Goal: Task Accomplishment & Management: Use online tool/utility

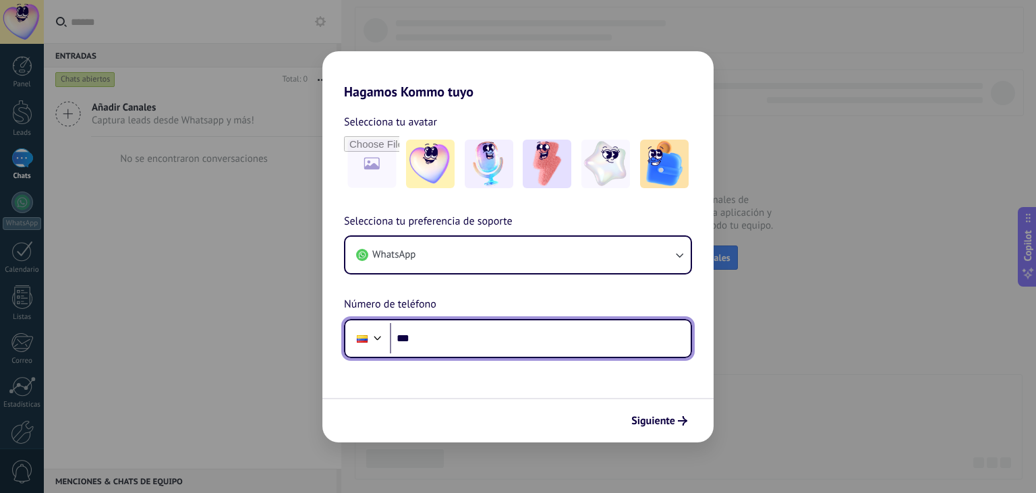
click at [465, 345] on input "***" at bounding box center [540, 338] width 301 height 31
type input "**********"
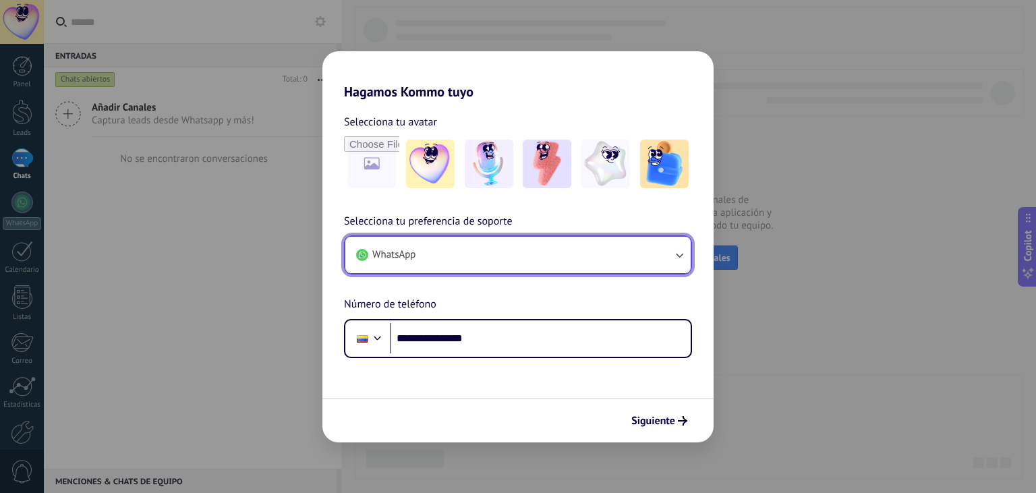
click at [558, 269] on button "WhatsApp" at bounding box center [517, 255] width 345 height 36
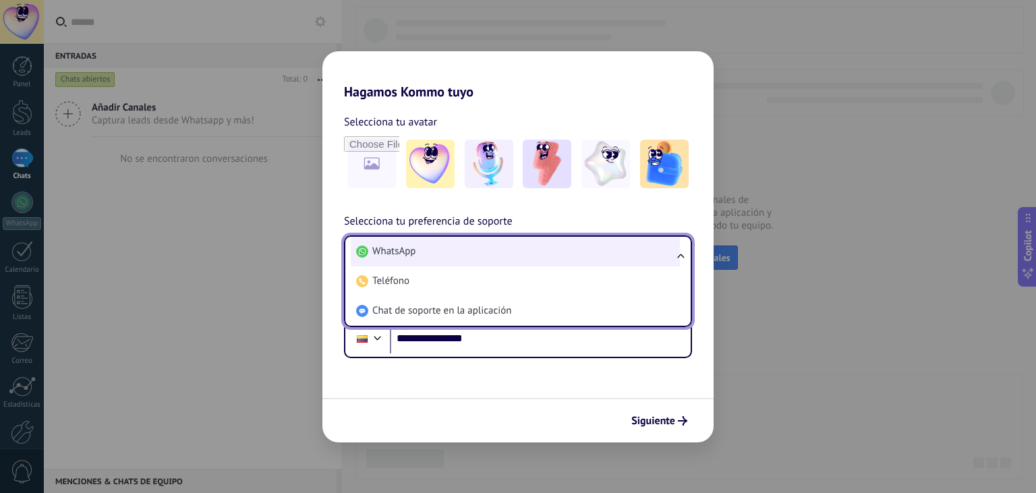
click at [541, 250] on li "WhatsApp" at bounding box center [515, 252] width 329 height 30
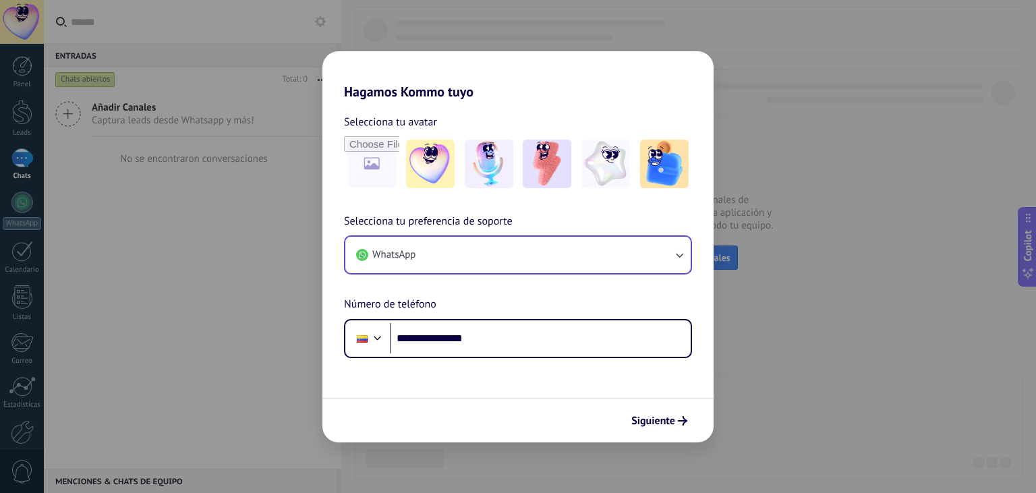
click at [401, 168] on div at bounding box center [518, 163] width 348 height 55
click at [382, 169] on input "file" at bounding box center [371, 164] width 53 height 53
type input "**********"
click at [664, 421] on span "Siguiente" at bounding box center [653, 420] width 44 height 9
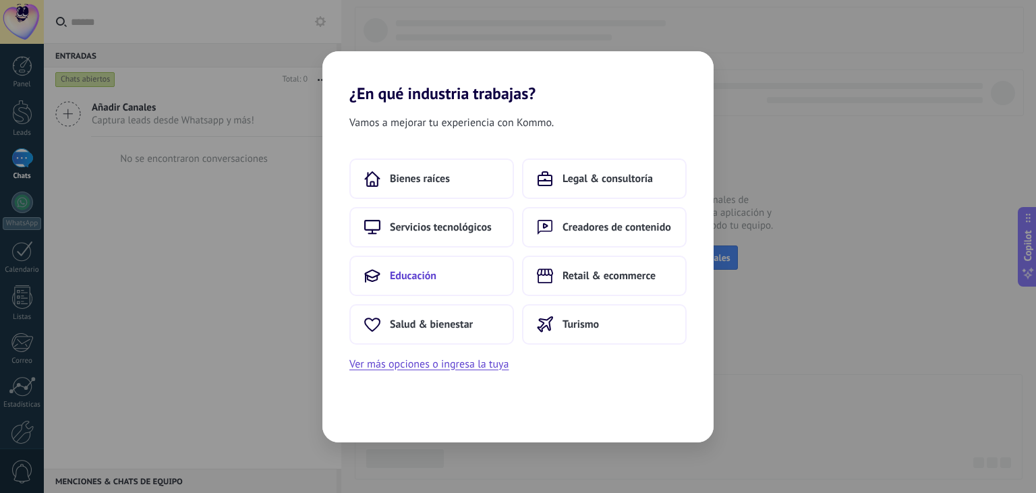
click at [455, 278] on button "Educación" at bounding box center [431, 276] width 165 height 40
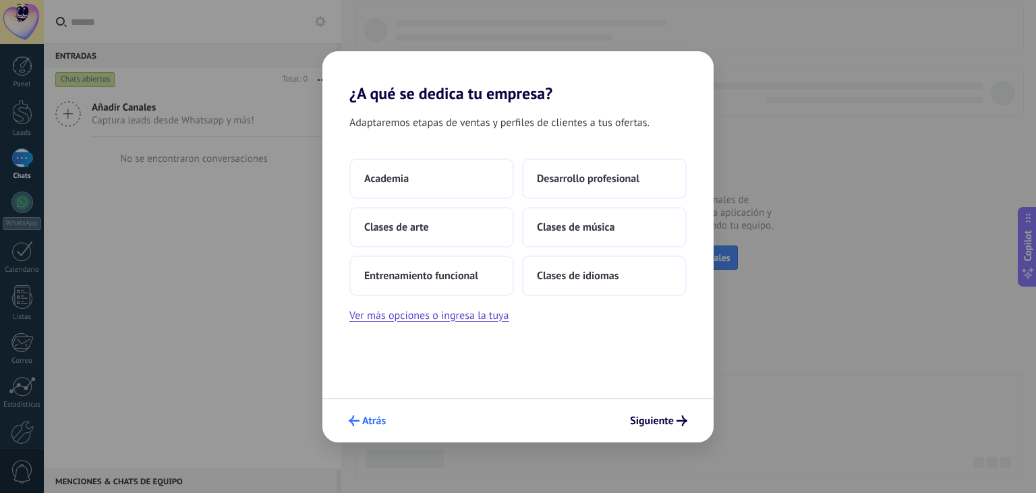
click at [378, 414] on button "Atrás" at bounding box center [367, 420] width 49 height 23
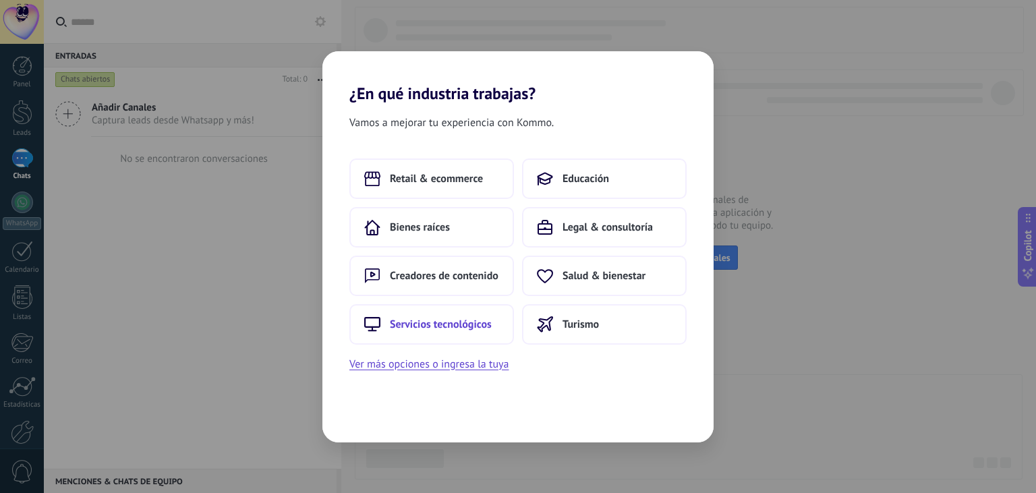
click at [438, 322] on span "Servicios tecnológicos" at bounding box center [441, 324] width 102 height 13
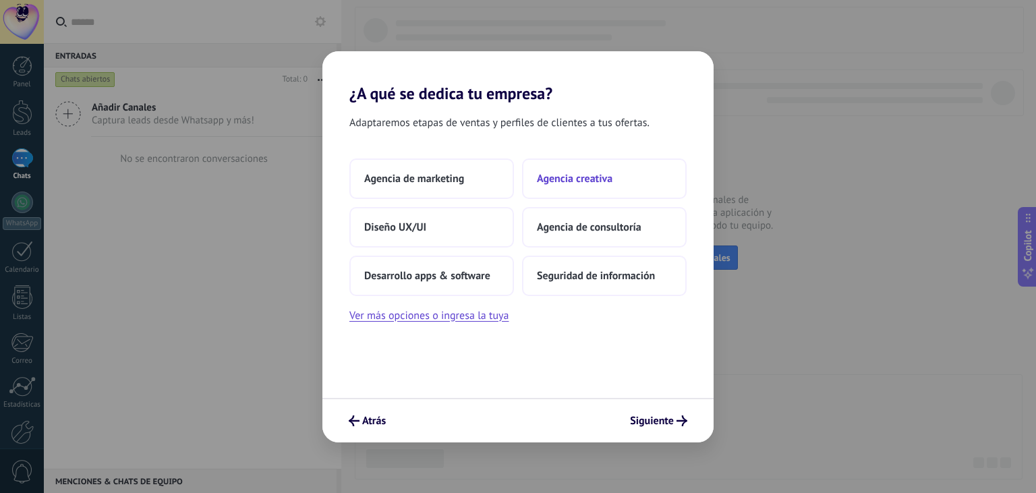
click at [592, 189] on button "Agencia creativa" at bounding box center [604, 178] width 165 height 40
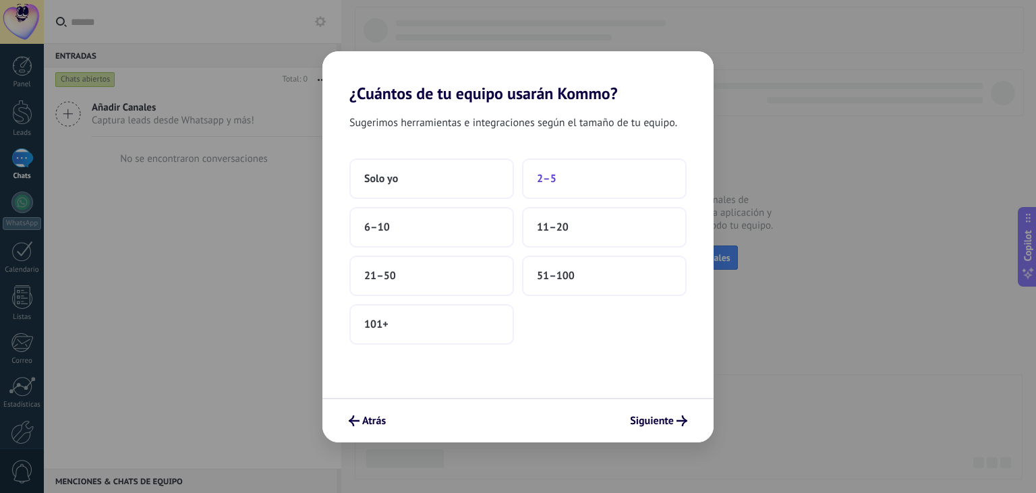
click at [555, 179] on span "2–5" at bounding box center [547, 178] width 20 height 13
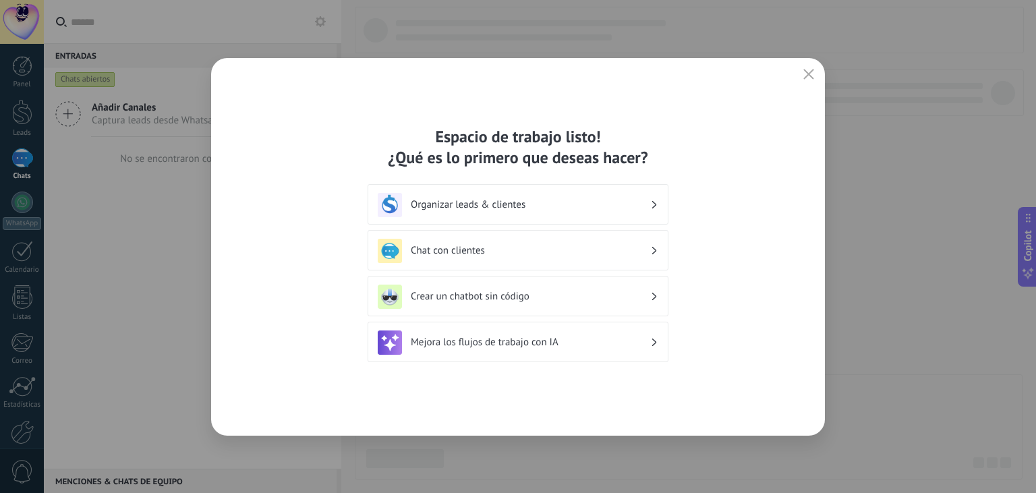
click at [553, 201] on h3 "Organizar leads & clientes" at bounding box center [530, 204] width 239 height 13
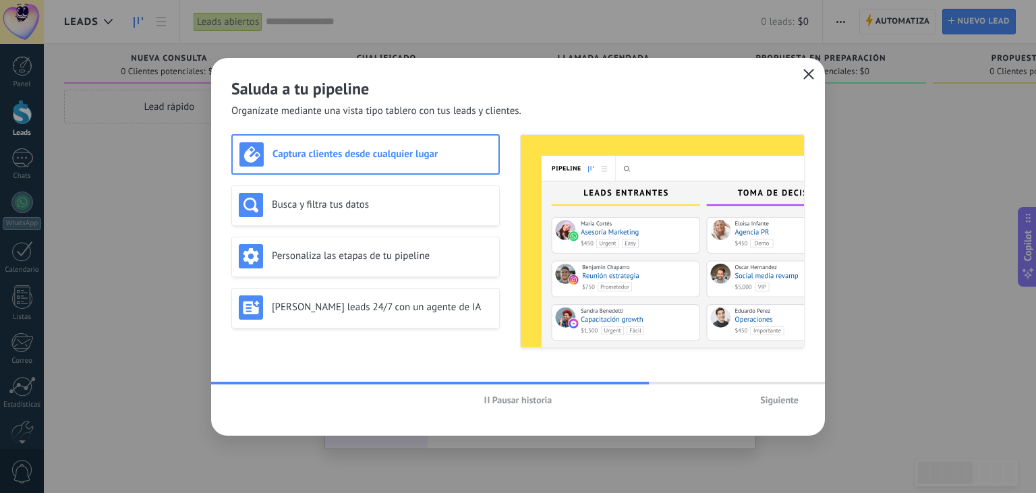
click at [803, 74] on icon "button" at bounding box center [808, 74] width 11 height 11
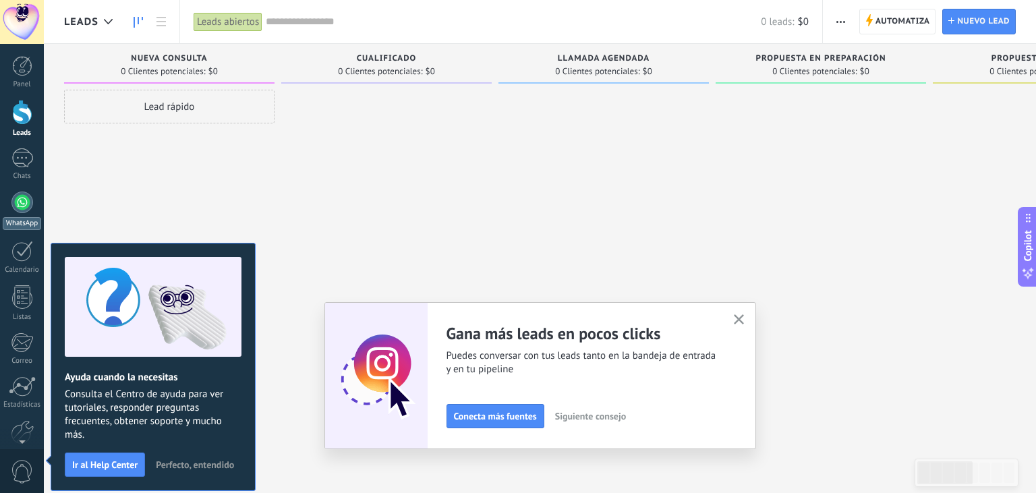
click at [28, 194] on div at bounding box center [22, 203] width 22 height 22
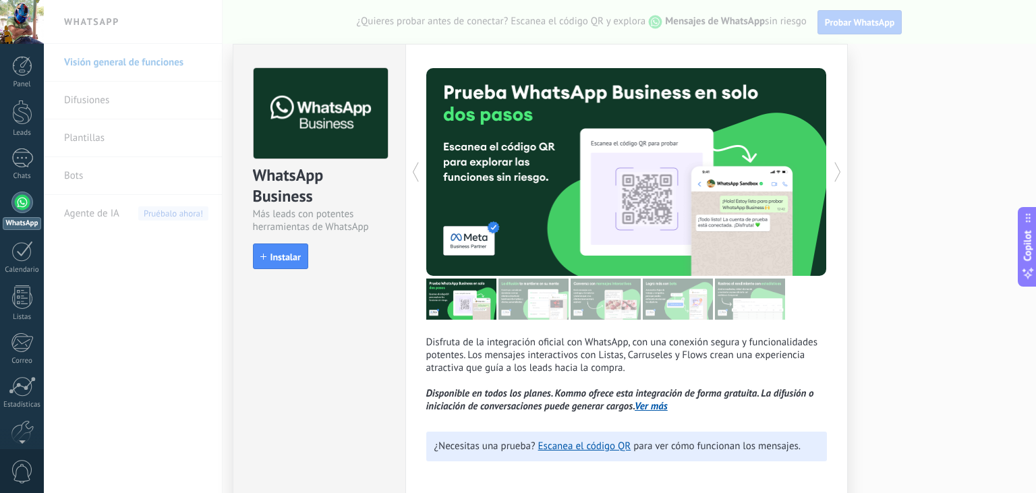
click at [873, 104] on div "WhatsApp Business Más leads con potentes herramientas de WhatsApp install Insta…" at bounding box center [540, 246] width 992 height 493
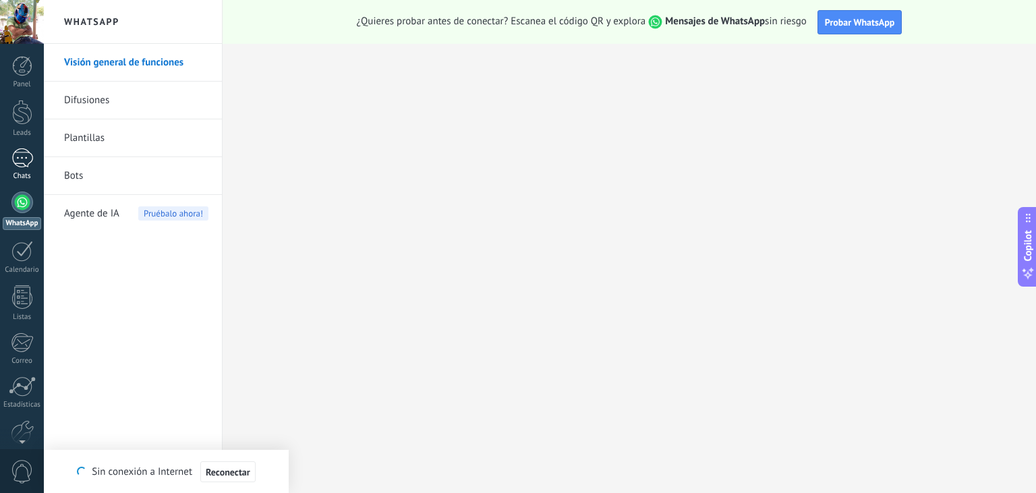
click at [24, 177] on div "Chats" at bounding box center [22, 176] width 39 height 9
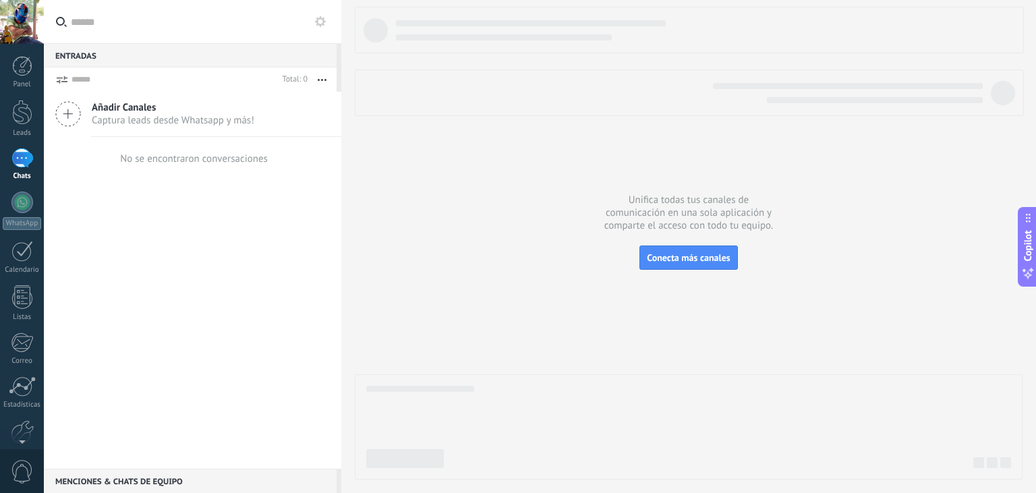
click at [73, 116] on icon at bounding box center [68, 114] width 26 height 26
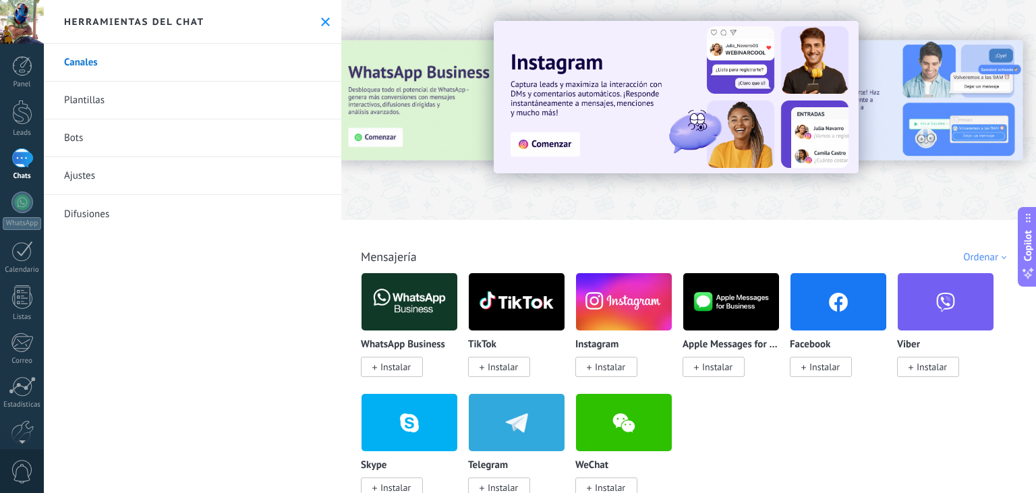
click at [329, 20] on icon at bounding box center [325, 22] width 9 height 9
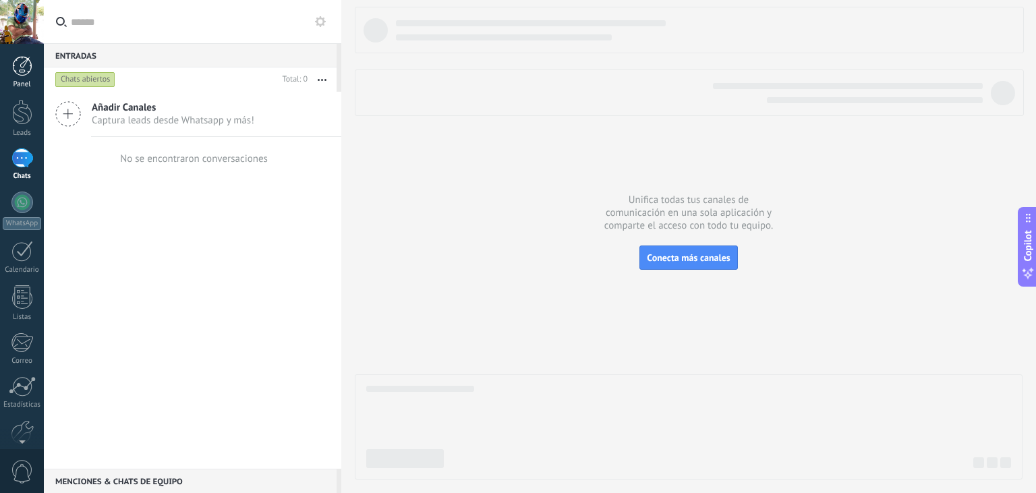
click at [24, 68] on div at bounding box center [22, 66] width 20 height 20
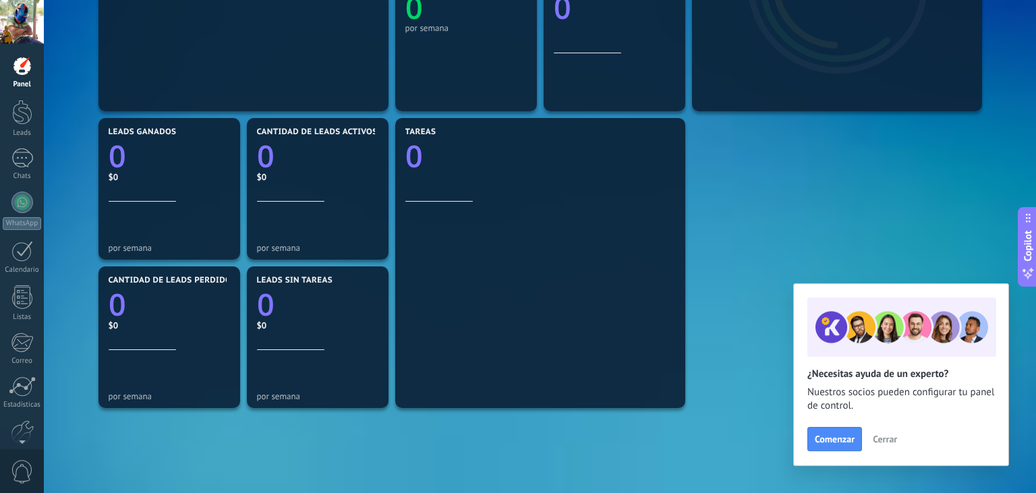
scroll to position [356, 0]
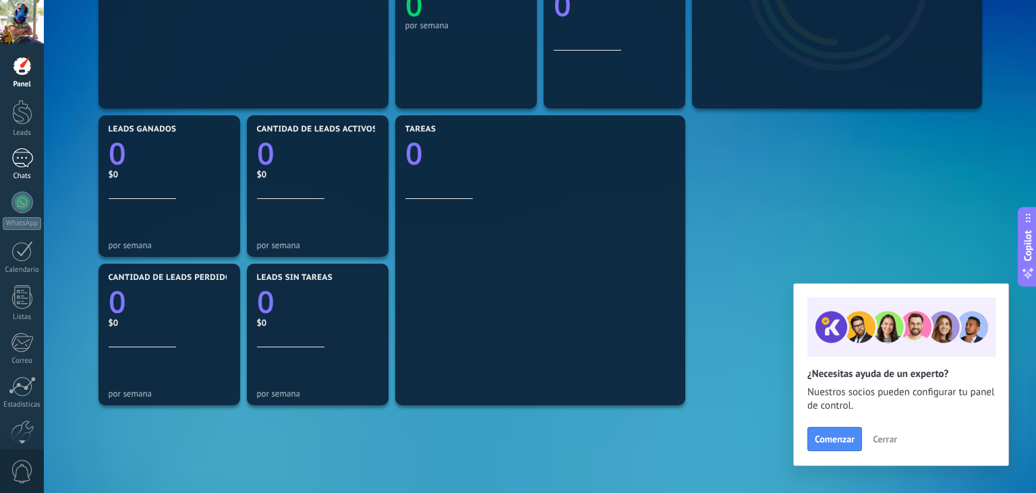
click at [22, 165] on div at bounding box center [22, 158] width 22 height 20
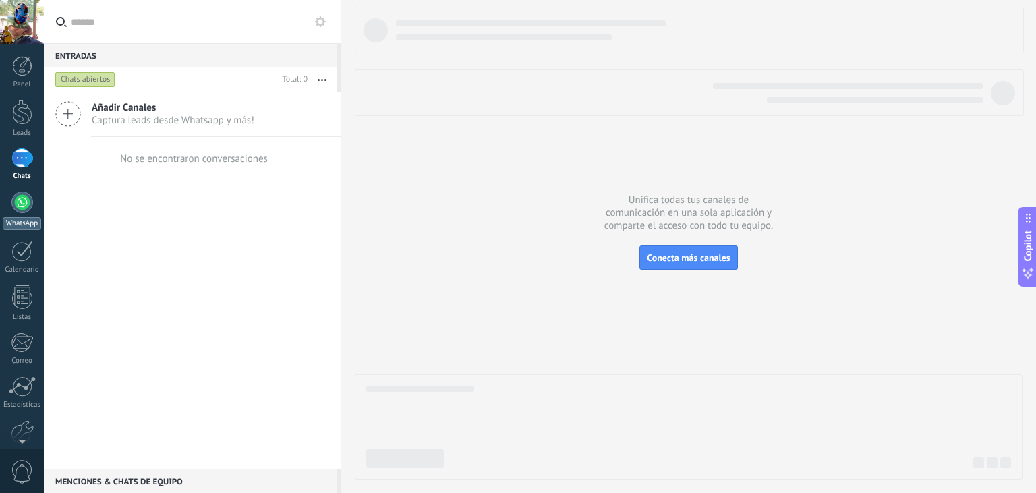
click at [28, 206] on div at bounding box center [22, 203] width 22 height 22
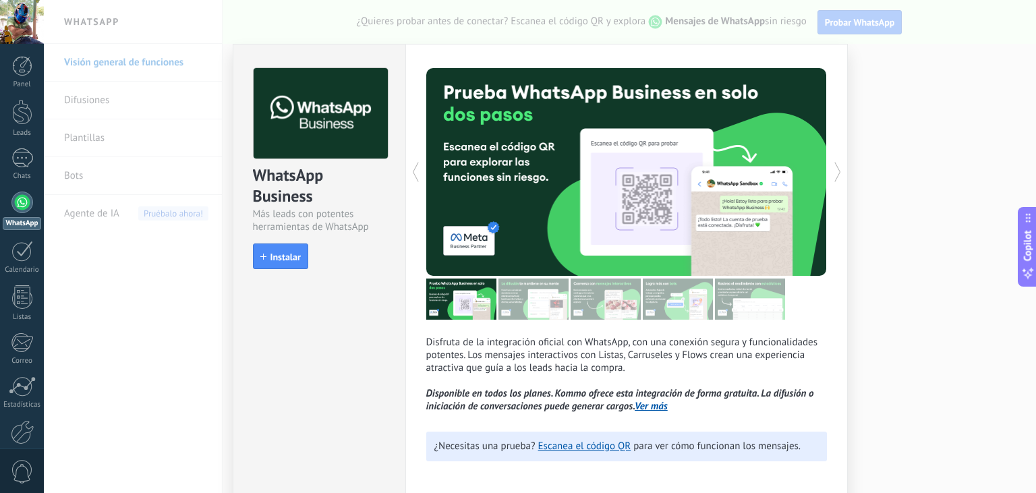
scroll to position [58, 0]
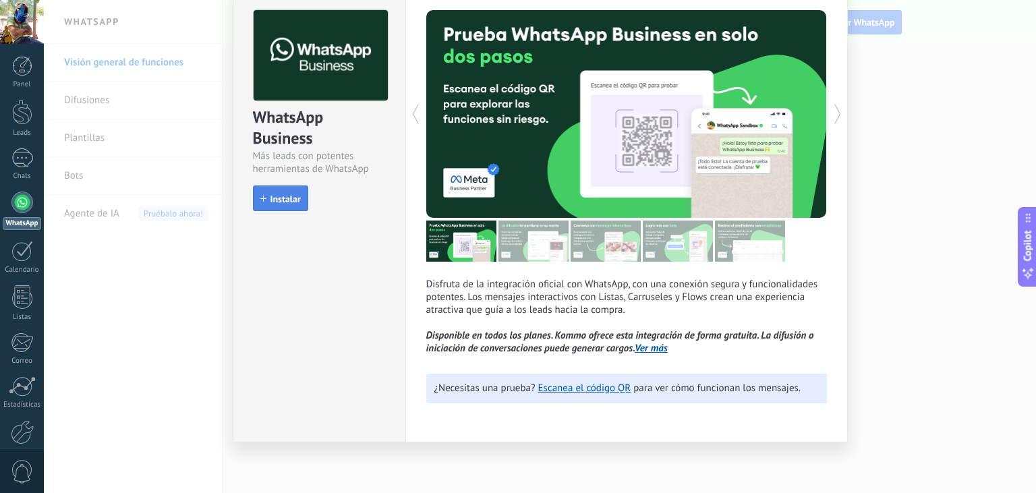
click at [294, 196] on span "Instalar" at bounding box center [285, 198] width 30 height 9
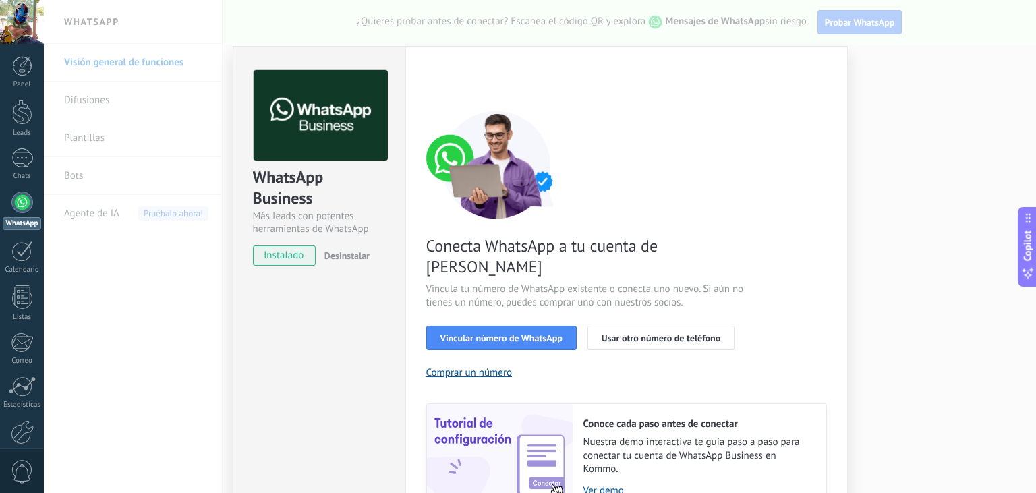
scroll to position [57, 0]
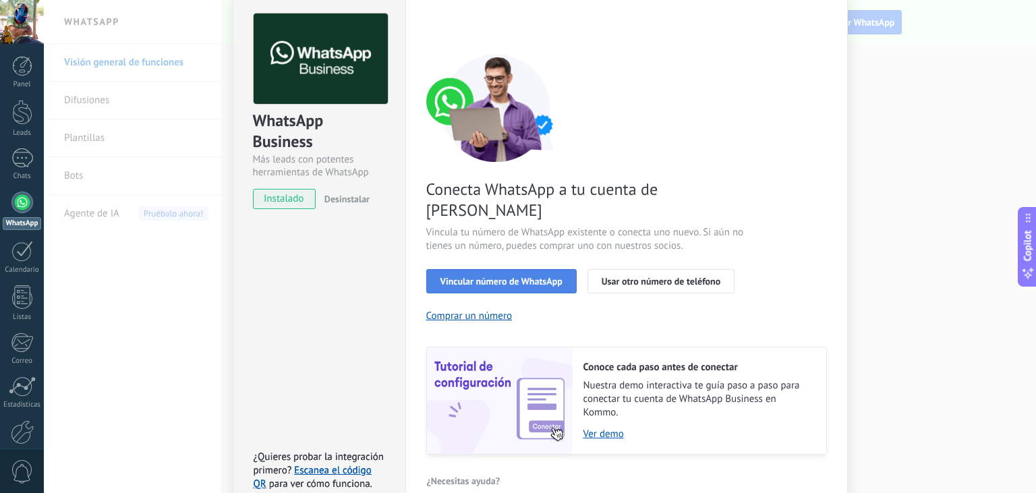
click at [527, 276] on span "Vincular número de WhatsApp" at bounding box center [501, 280] width 122 height 9
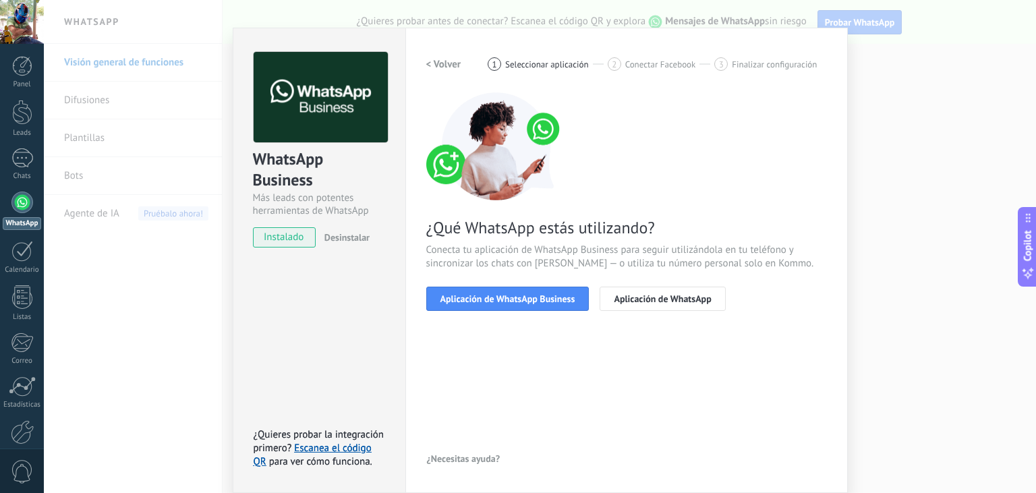
scroll to position [18, 0]
click at [635, 295] on span "Aplicación de WhatsApp" at bounding box center [662, 299] width 97 height 9
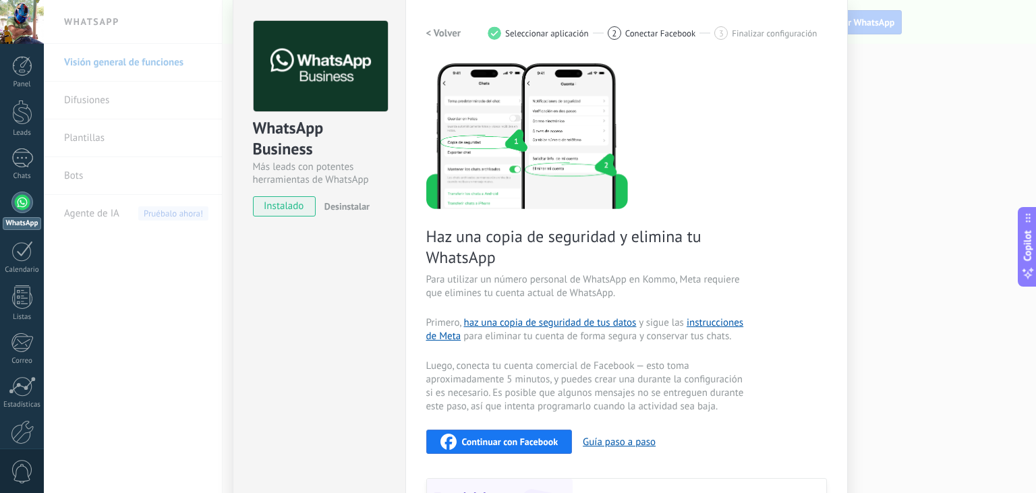
scroll to position [0, 0]
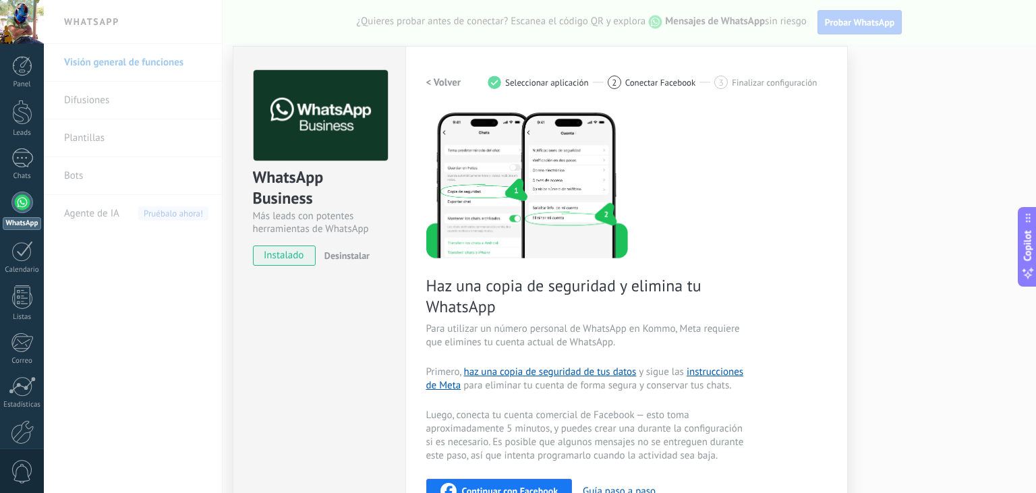
click at [439, 88] on h2 "< Volver" at bounding box center [443, 82] width 35 height 13
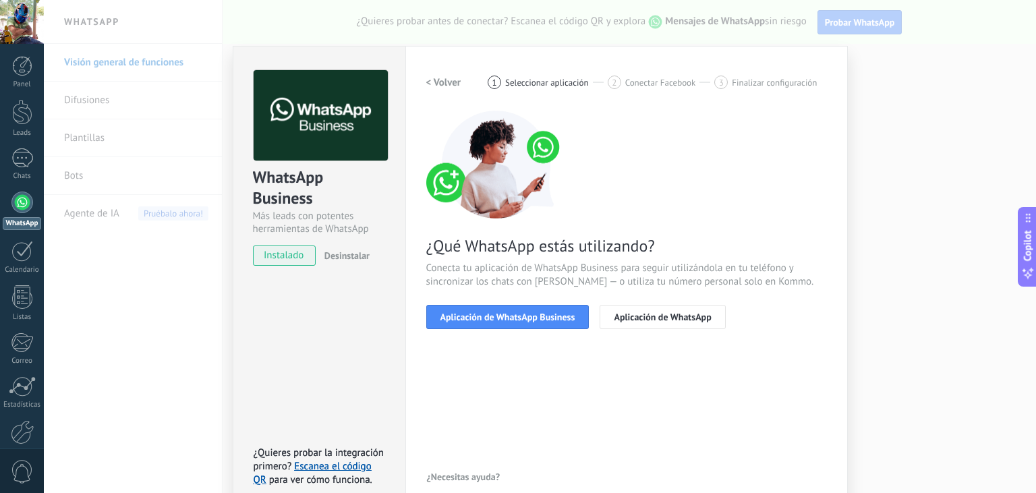
click at [439, 88] on h2 "< Volver" at bounding box center [443, 82] width 35 height 13
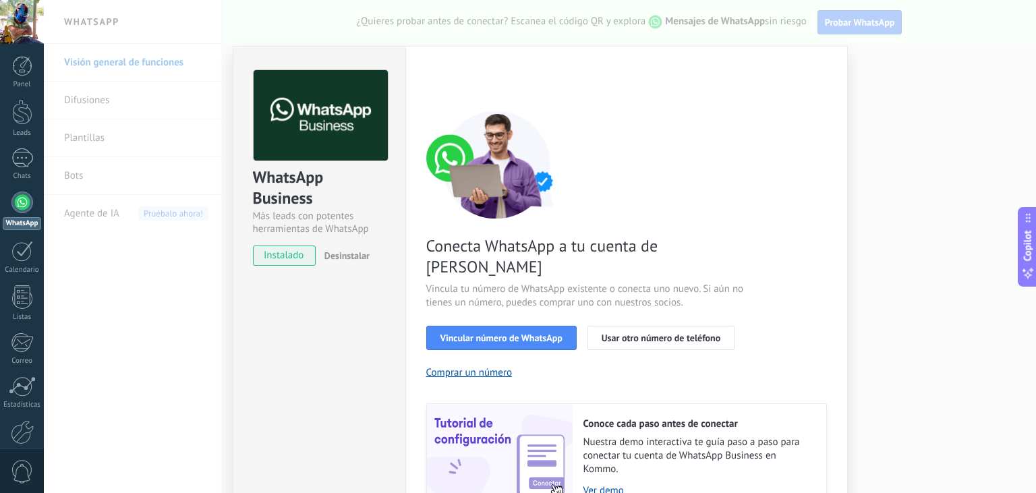
click at [126, 94] on div "WhatsApp Business Más leads con potentes herramientas de WhatsApp instalado Des…" at bounding box center [540, 246] width 992 height 493
